Goal: Navigation & Orientation: Find specific page/section

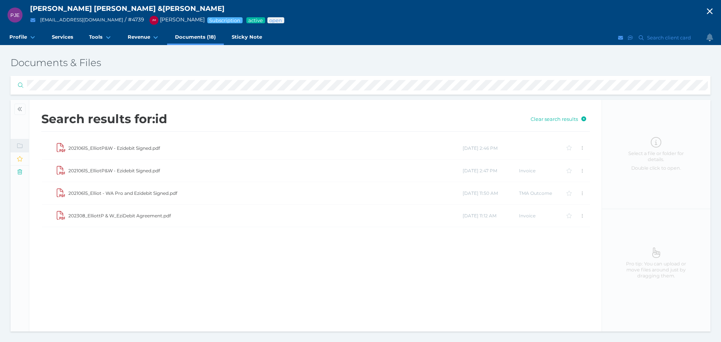
click at [713, 11] on icon "button" at bounding box center [709, 11] width 9 height 11
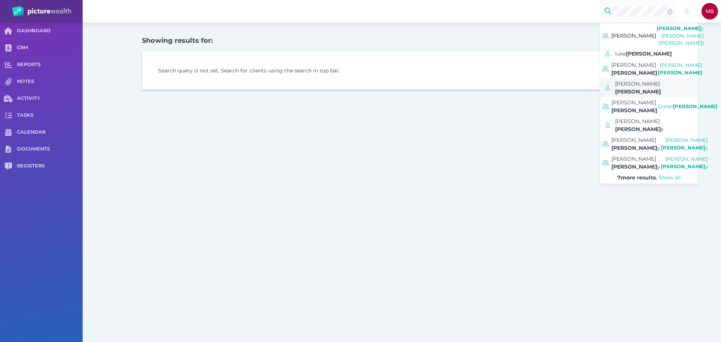
click at [657, 88] on span "[PERSON_NAME]" at bounding box center [638, 91] width 46 height 7
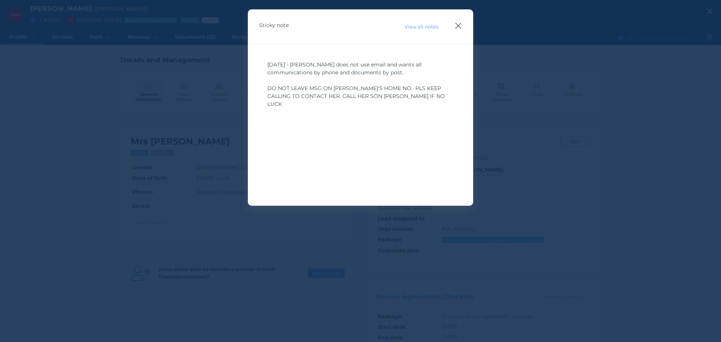
click at [459, 26] on icon "button" at bounding box center [458, 26] width 6 height 6
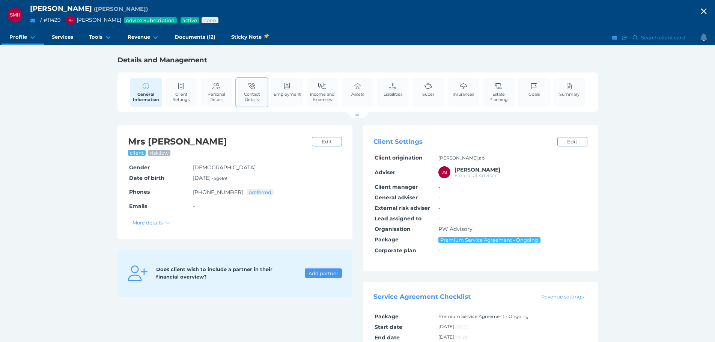
click at [243, 88] on link "Contact Details" at bounding box center [252, 92] width 32 height 28
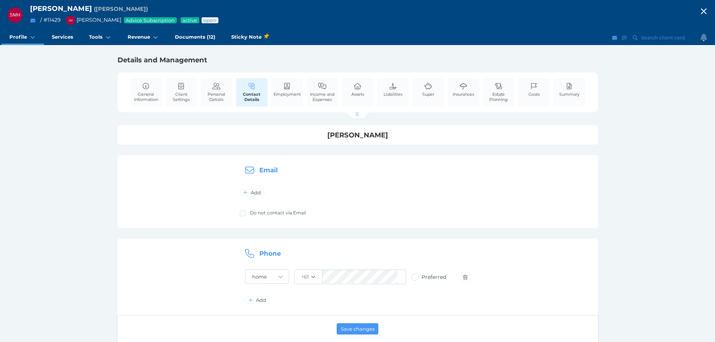
click at [708, 12] on icon "button" at bounding box center [703, 11] width 9 height 11
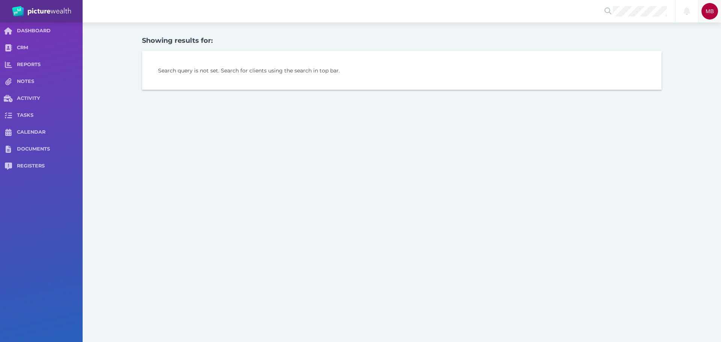
click at [713, 12] on span "MB" at bounding box center [709, 11] width 8 height 6
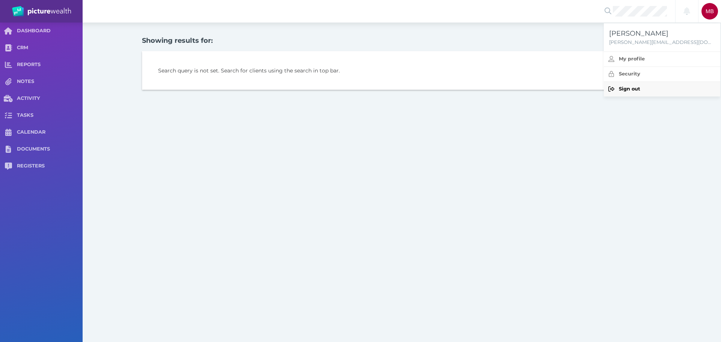
click at [641, 91] on span "Sign out" at bounding box center [669, 89] width 101 height 6
